Goal: Transaction & Acquisition: Subscribe to service/newsletter

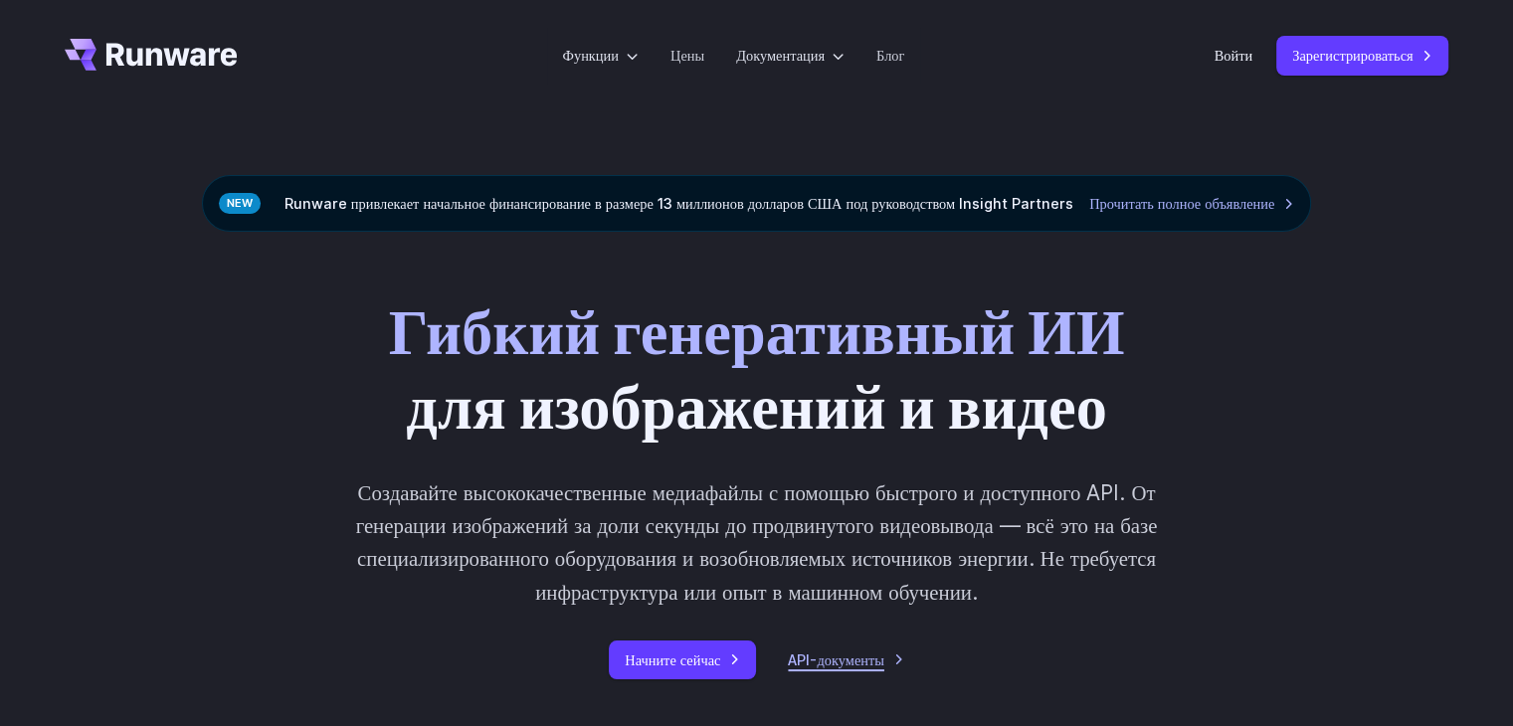
click at [876, 657] on font "API-документы" at bounding box center [835, 659] width 95 height 17
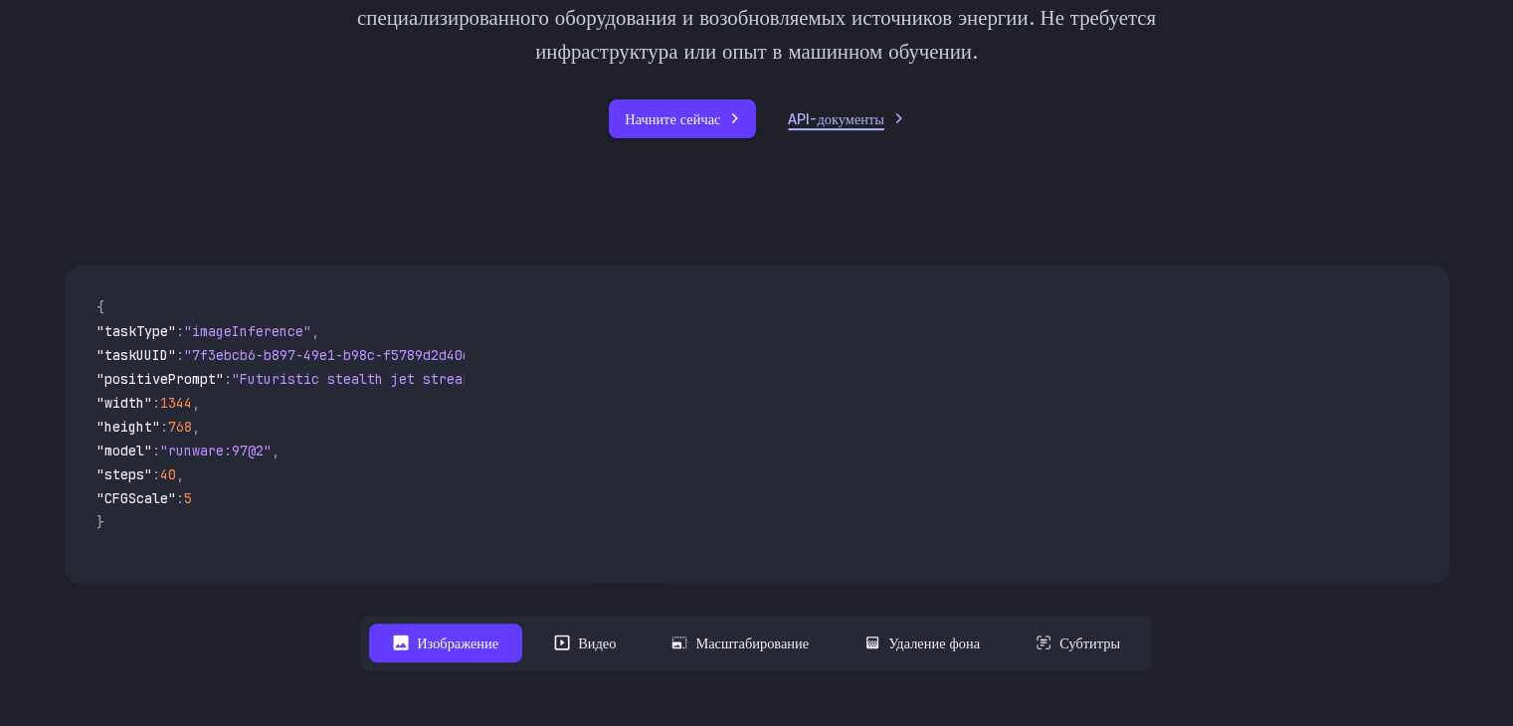
scroll to position [696, 0]
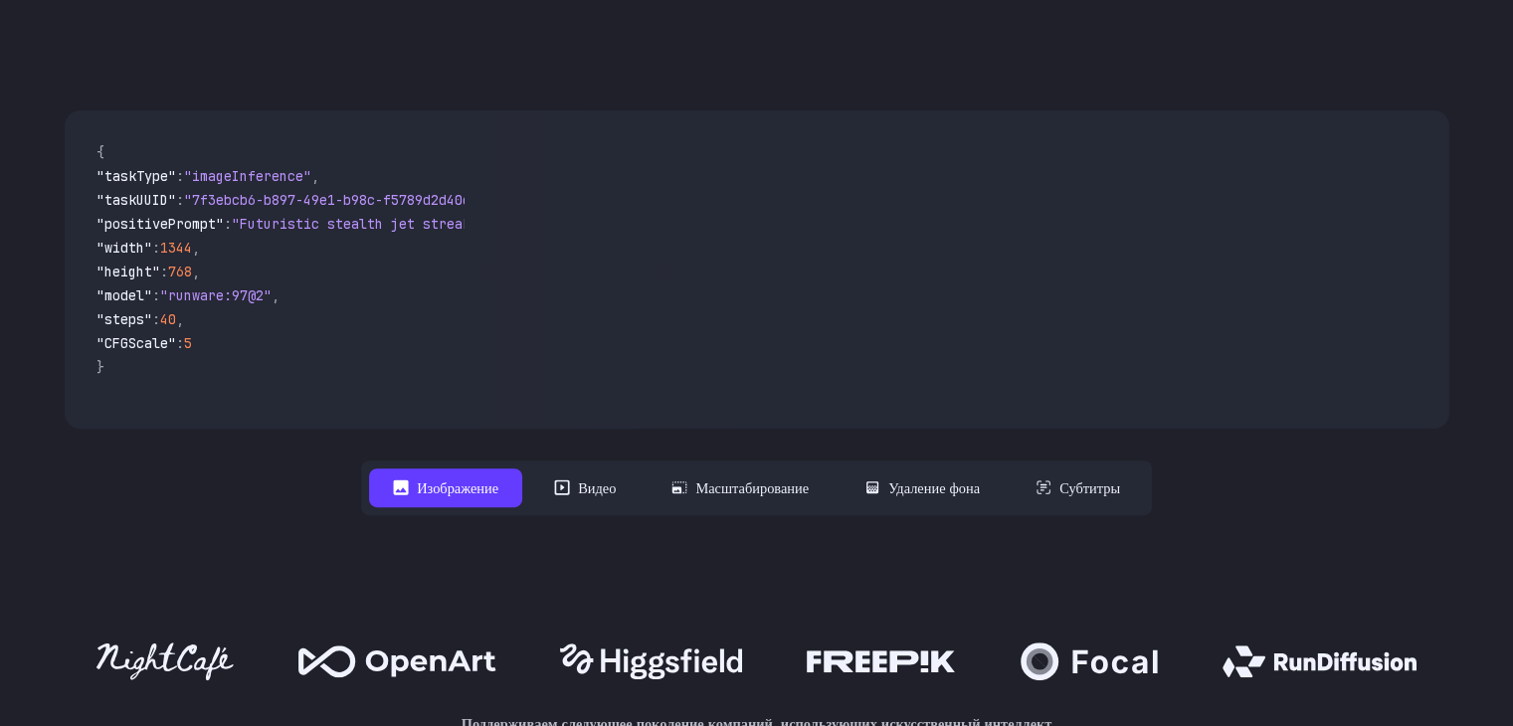
click at [465, 498] on font "Изображение" at bounding box center [458, 487] width 82 height 23
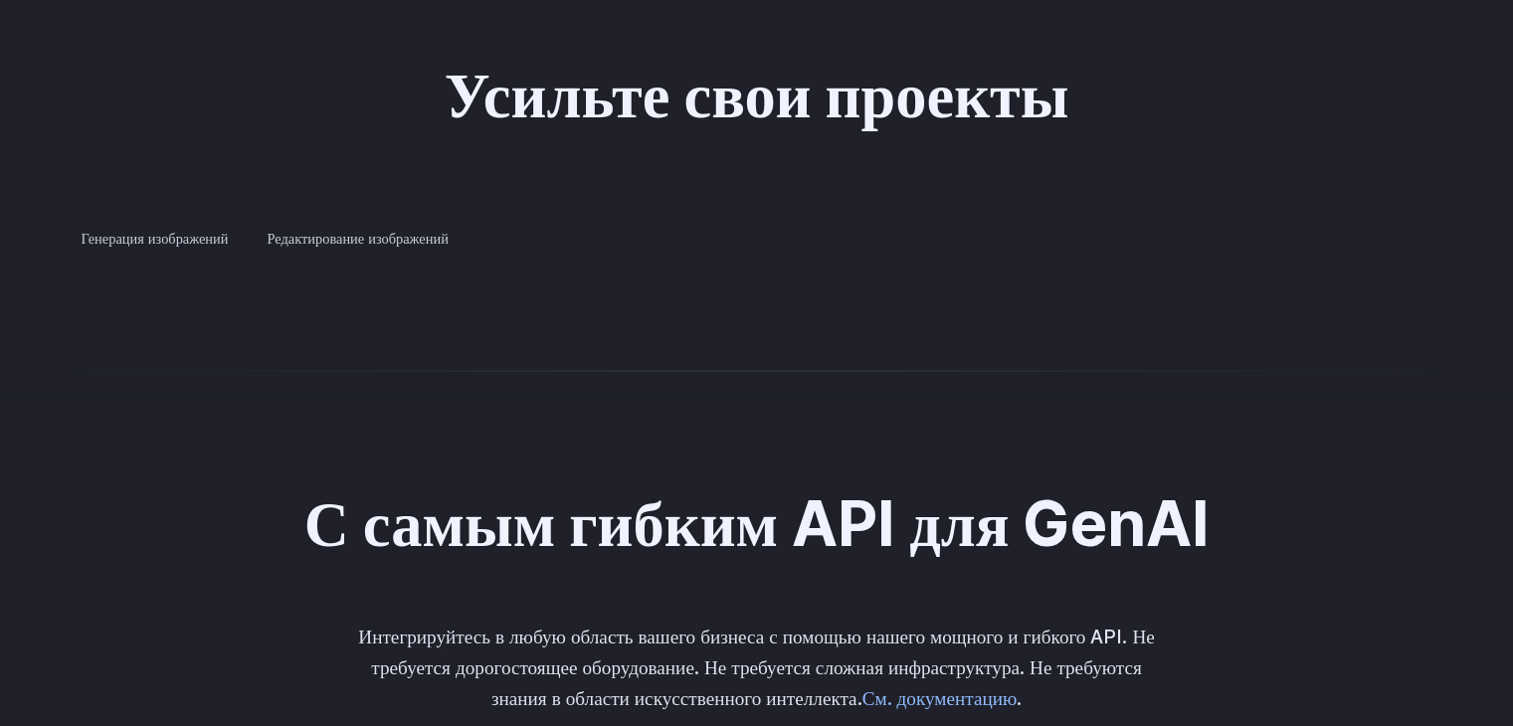
scroll to position [3879, 0]
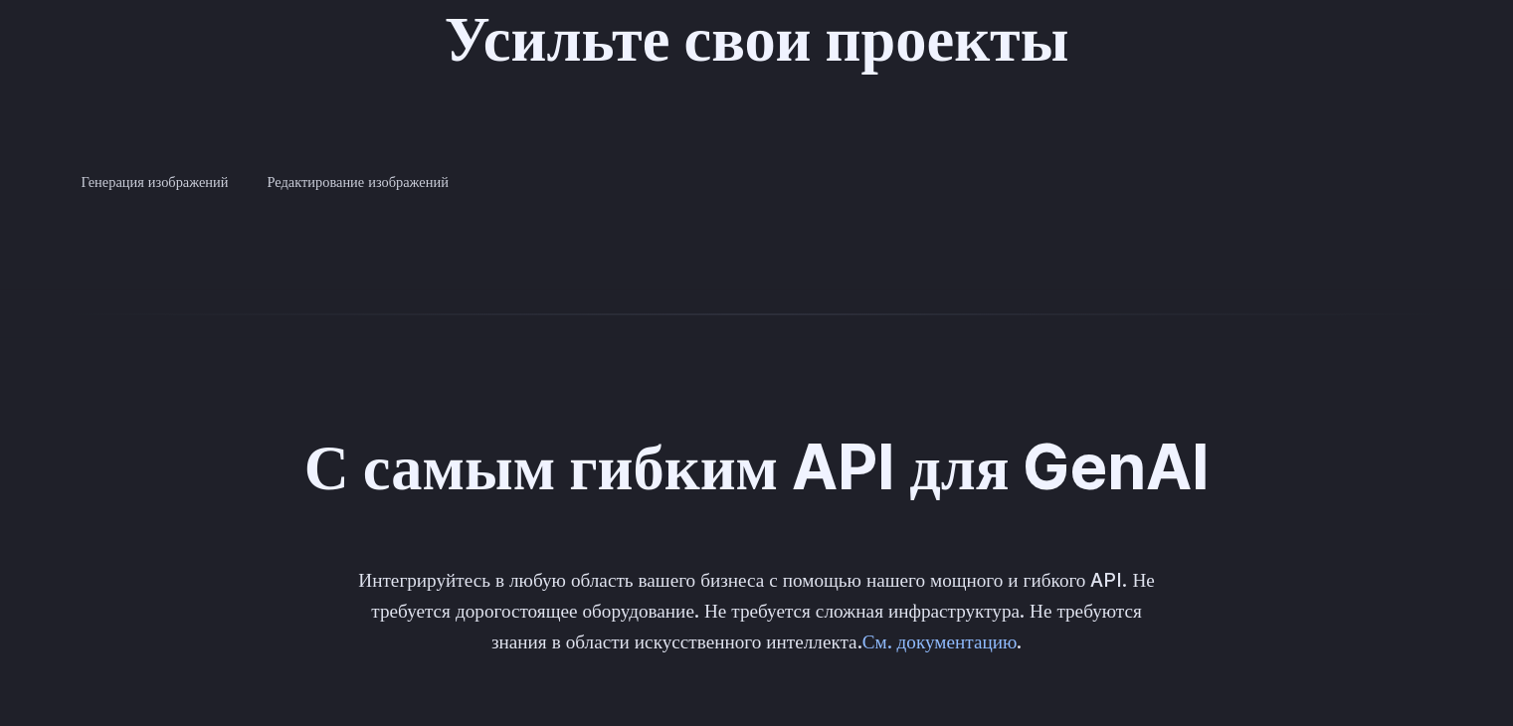
click at [0, 0] on h3 "Концептуальный дизайн" at bounding box center [0, 0] width 0 height 0
click at [385, 174] on label "Редактирование изображений" at bounding box center [357, 181] width 215 height 35
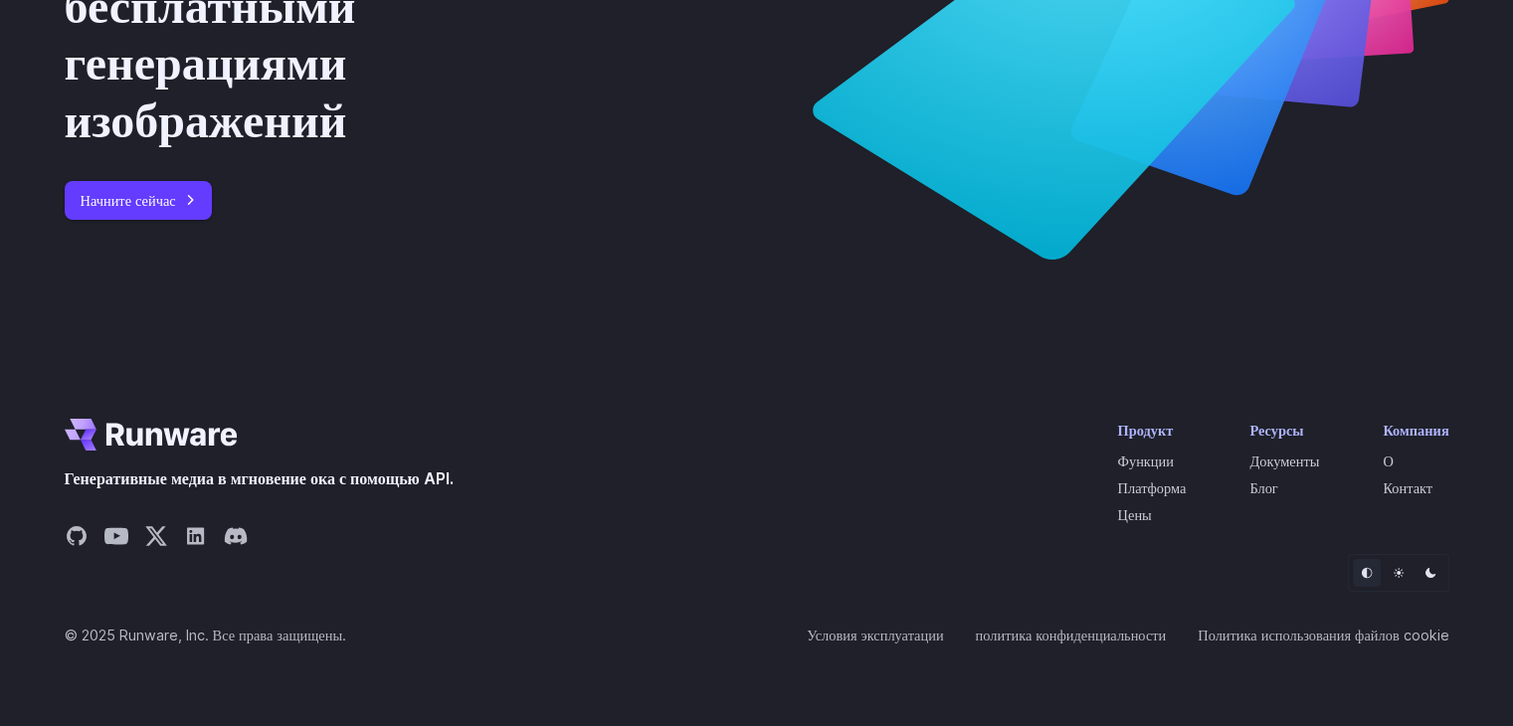
scroll to position [7559, 0]
click at [190, 220] on link "Начните сейчас" at bounding box center [138, 200] width 147 height 39
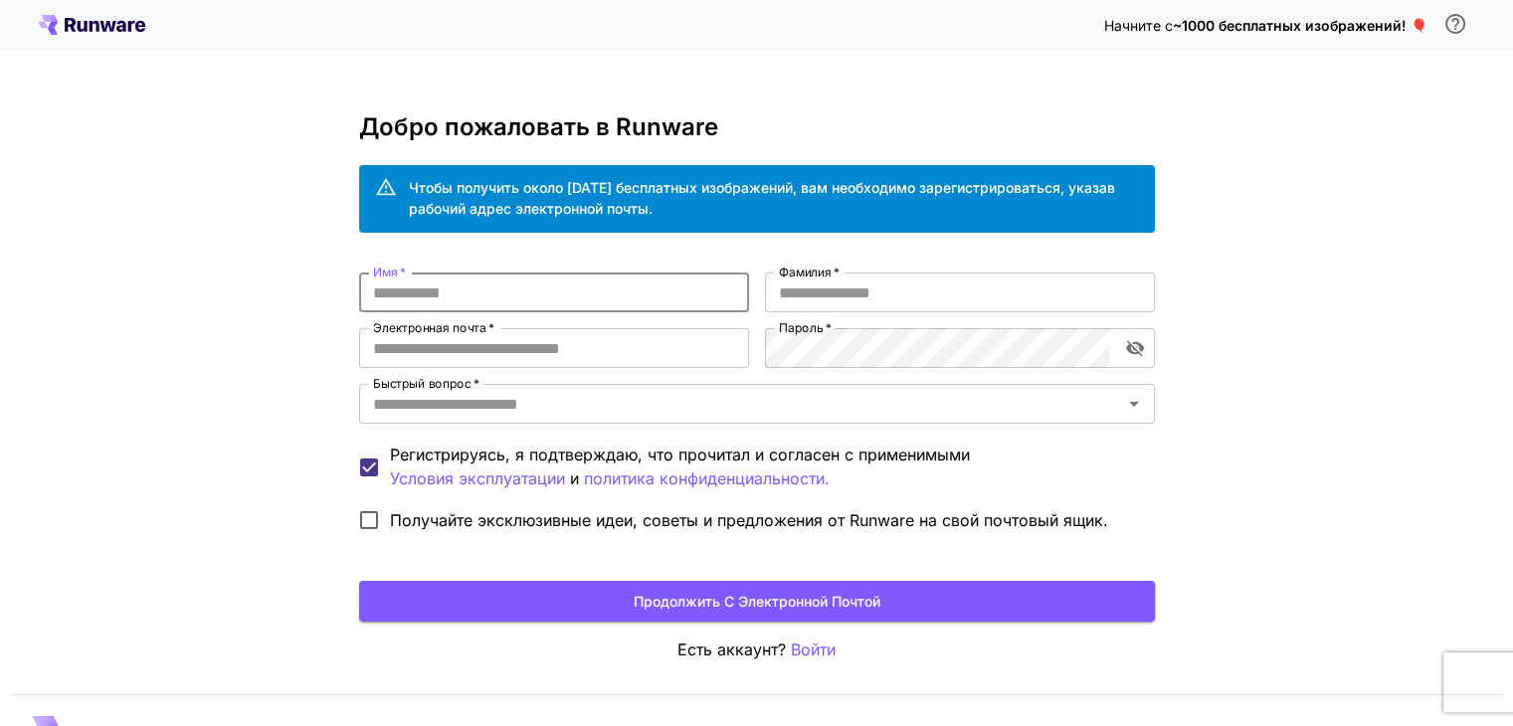
click at [554, 293] on input "Имя   *" at bounding box center [554, 293] width 390 height 40
click at [874, 299] on input "Фамилия   *" at bounding box center [960, 293] width 390 height 40
click at [629, 349] on input "Электронная почта   *" at bounding box center [554, 348] width 390 height 40
click at [274, 319] on div "Начните с ~1000 бесплатных изображений! 🎈 Добро пожаловать в Runware Чтобы полу…" at bounding box center [756, 384] width 1513 height 769
click at [811, 604] on font "Продолжить с электронной почтой" at bounding box center [757, 601] width 247 height 17
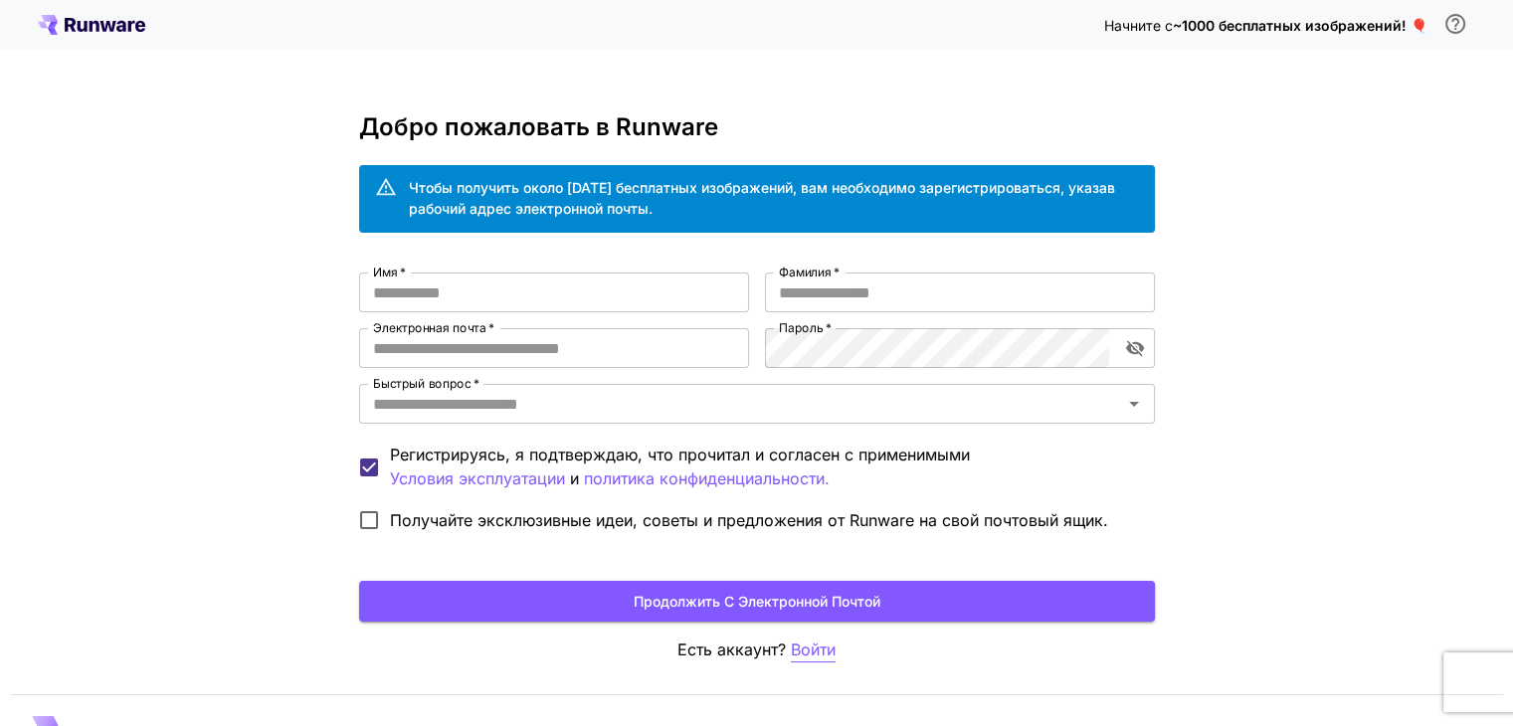
click at [812, 646] on font "Войти" at bounding box center [813, 650] width 45 height 20
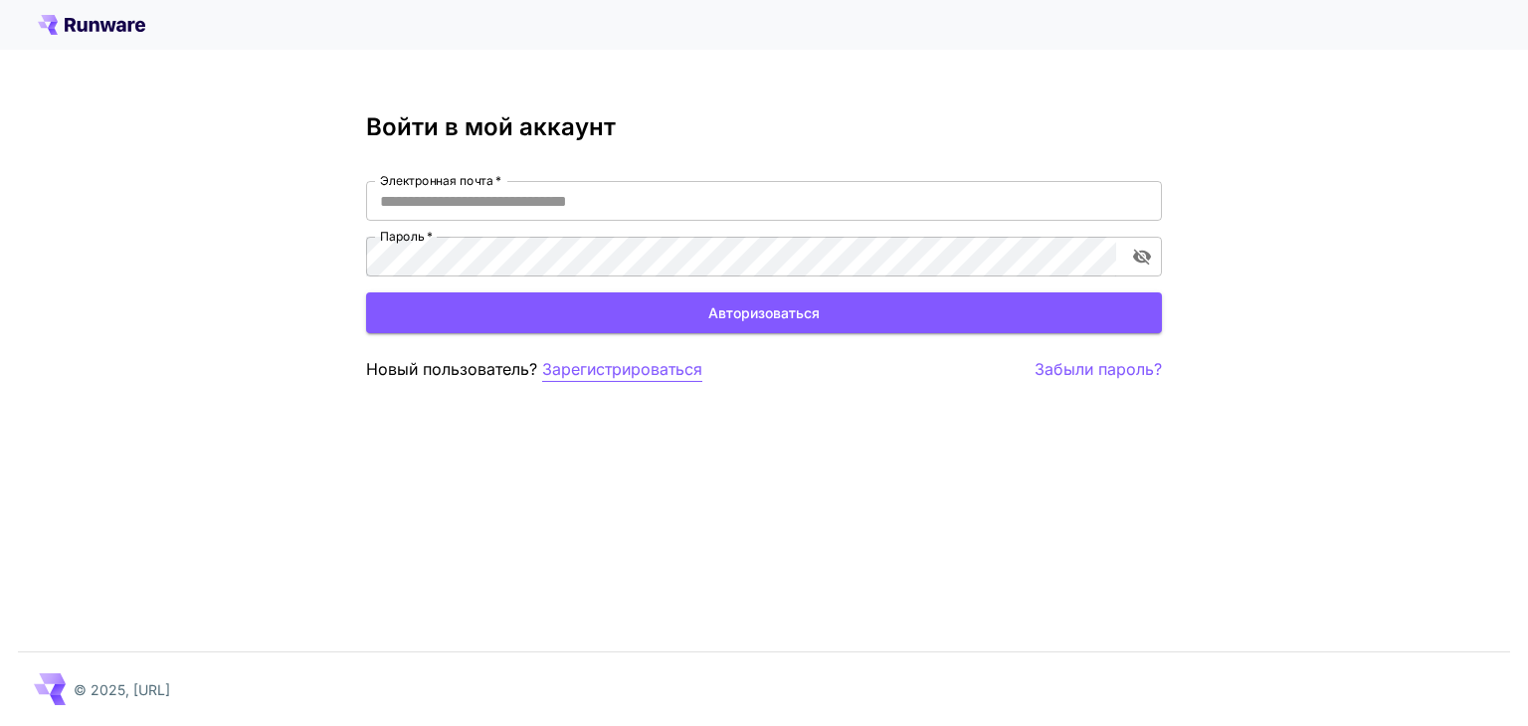
click at [640, 372] on font "Зарегистрироваться" at bounding box center [622, 369] width 160 height 20
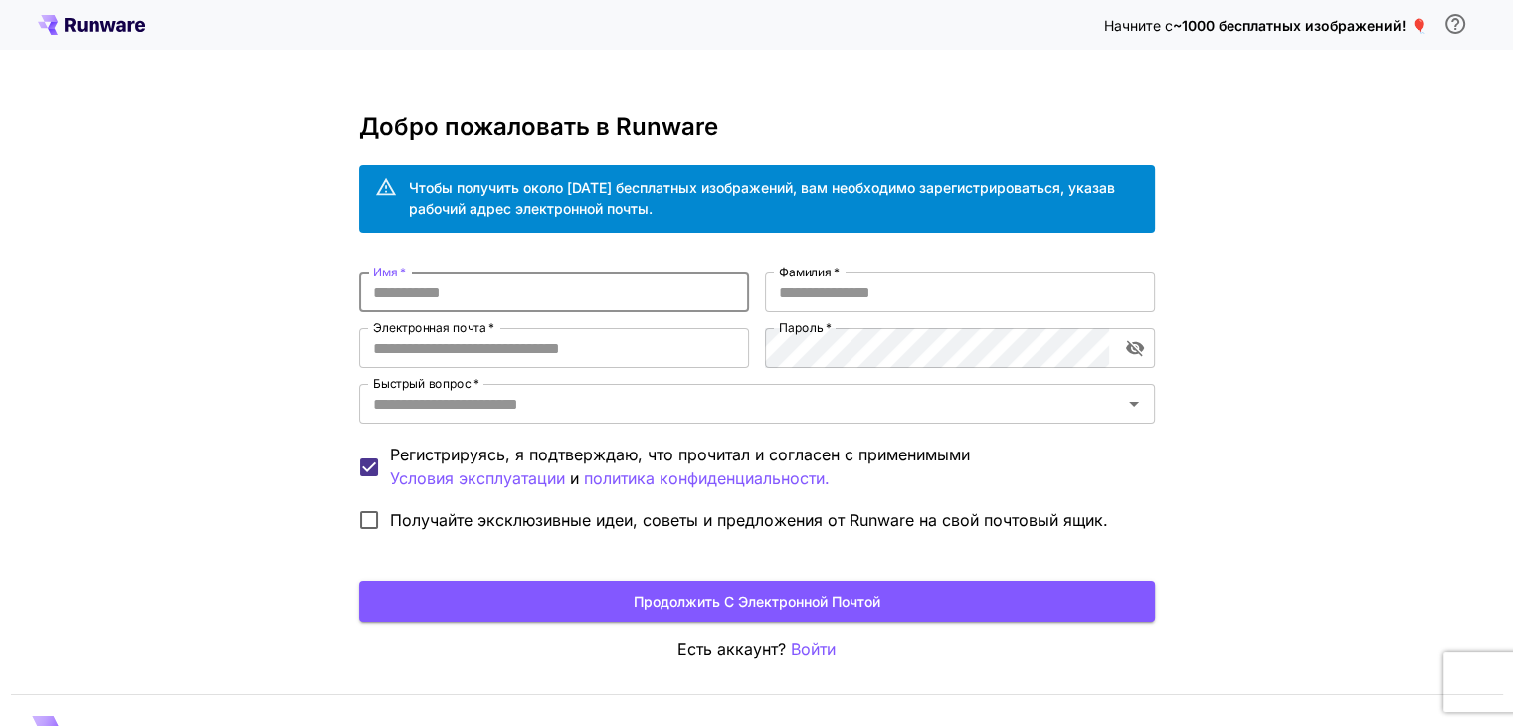
click at [443, 285] on input "Имя   *" at bounding box center [554, 293] width 390 height 40
click at [92, 28] on icon at bounding box center [91, 25] width 107 height 20
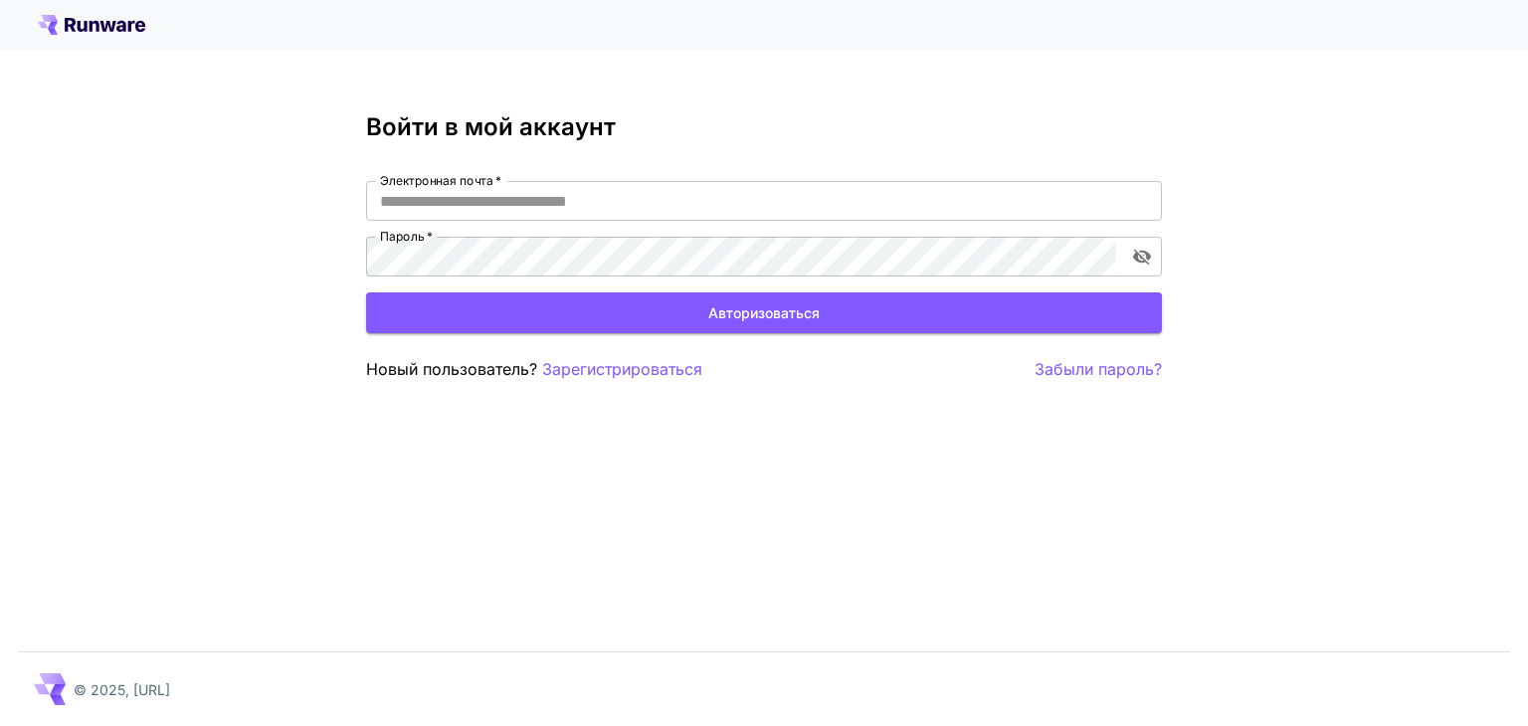
click at [88, 28] on icon at bounding box center [83, 26] width 10 height 11
click at [97, 31] on icon at bounding box center [95, 26] width 10 height 11
click at [658, 367] on font "Зарегистрироваться" at bounding box center [622, 369] width 160 height 20
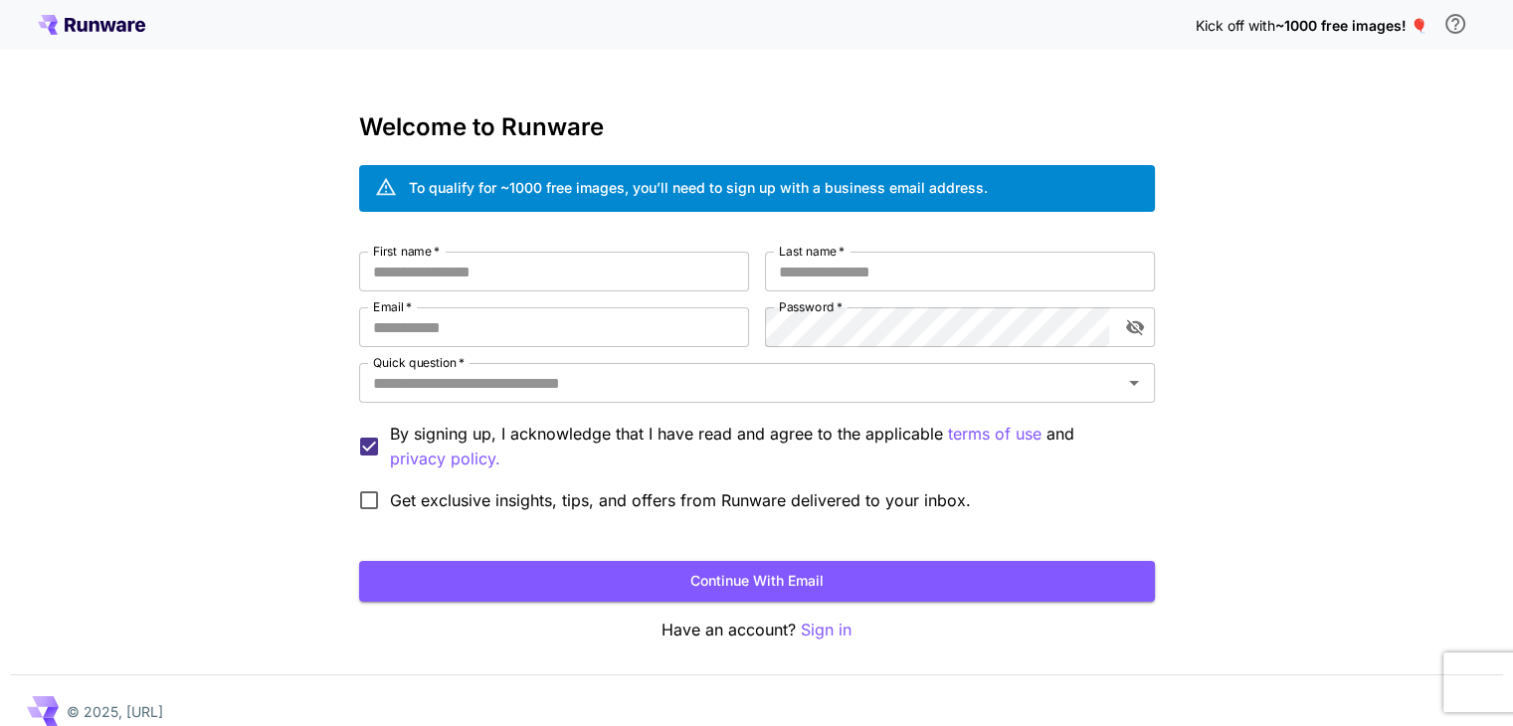
click at [1458, 33] on icon "\a In order to qualify for free credit, you need to sign up with a business ema…" at bounding box center [1455, 24] width 24 height 24
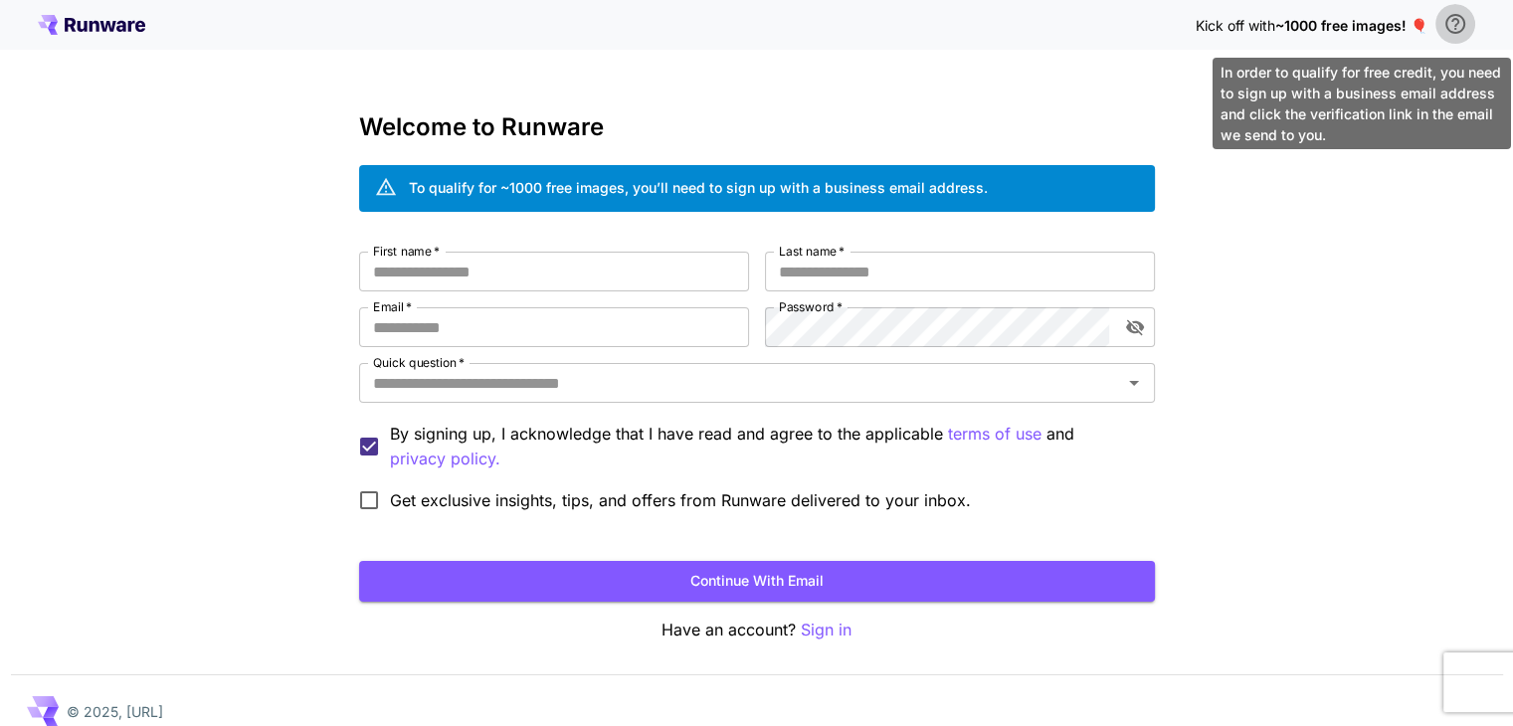
click at [1455, 23] on icon "\a In order to qualify for free credit, you need to sign up with a business ema…" at bounding box center [1455, 24] width 24 height 24
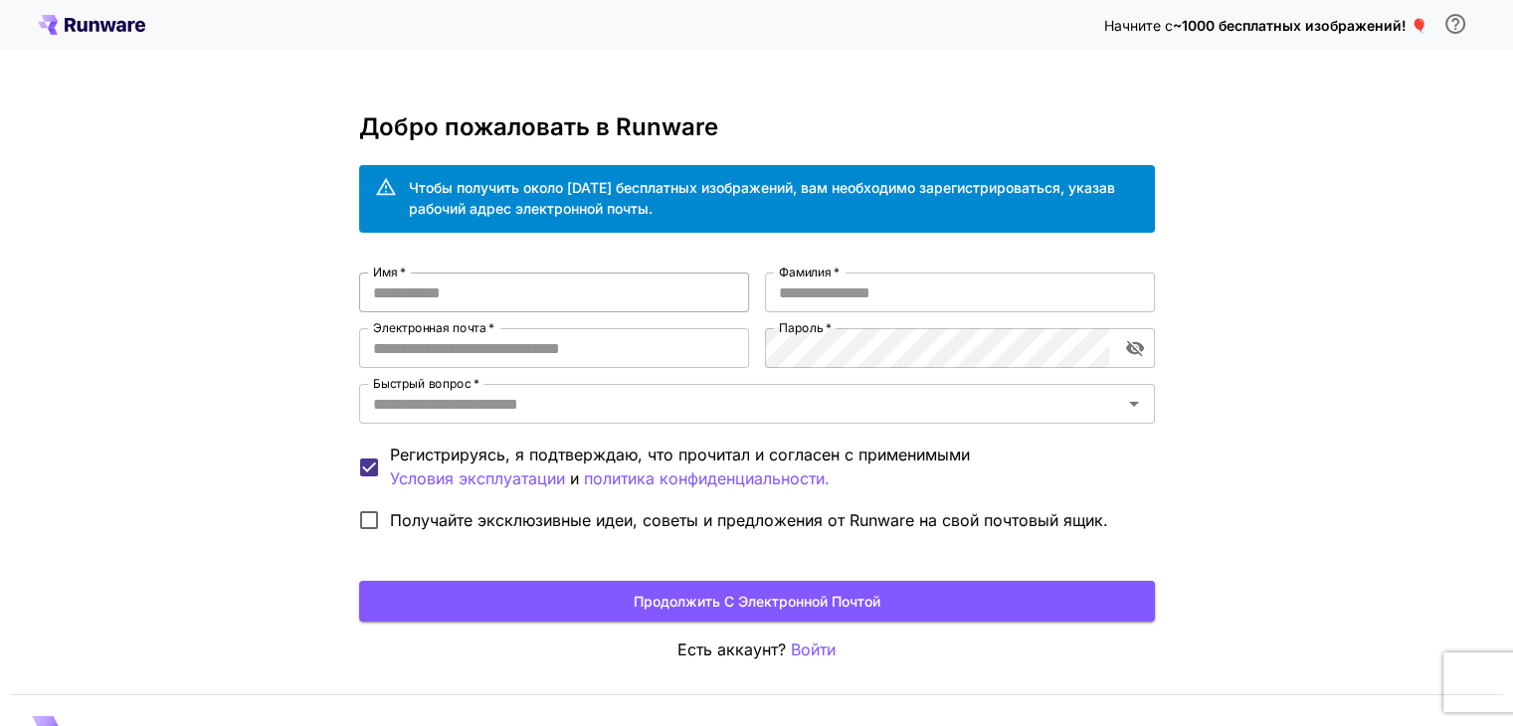
drag, startPoint x: 526, startPoint y: 272, endPoint x: 513, endPoint y: 282, distance: 16.9
click at [523, 276] on div "Добро пожаловать в Runware Чтобы получить около [DATE] бесплатных изображений, …" at bounding box center [757, 387] width 796 height 549
click at [512, 284] on input "Имя   *" at bounding box center [554, 293] width 390 height 40
